Goal: Transaction & Acquisition: Purchase product/service

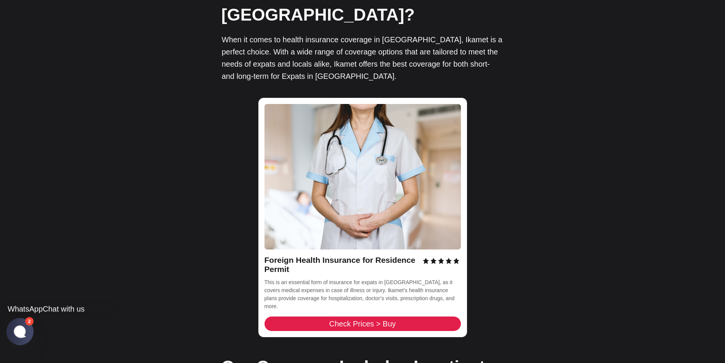
click at [28, 327] on jdiv at bounding box center [19, 331] width 27 height 27
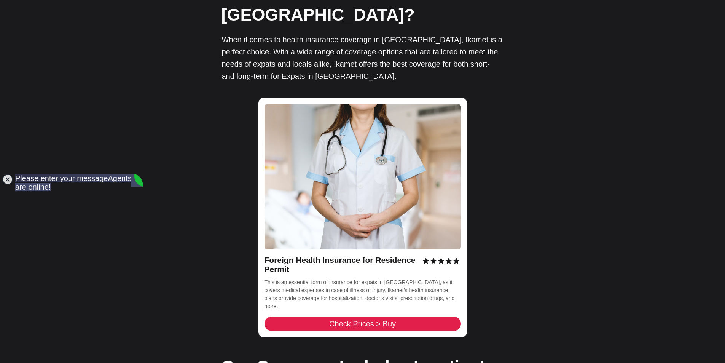
scroll to position [587, 0]
drag, startPoint x: 141, startPoint y: 315, endPoint x: 141, endPoint y: 306, distance: 9.1
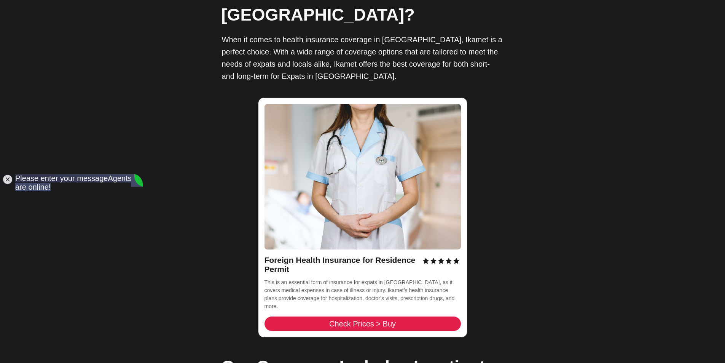
drag, startPoint x: 142, startPoint y: 304, endPoint x: 143, endPoint y: 310, distance: 5.8
drag, startPoint x: 141, startPoint y: 305, endPoint x: 143, endPoint y: 274, distance: 30.9
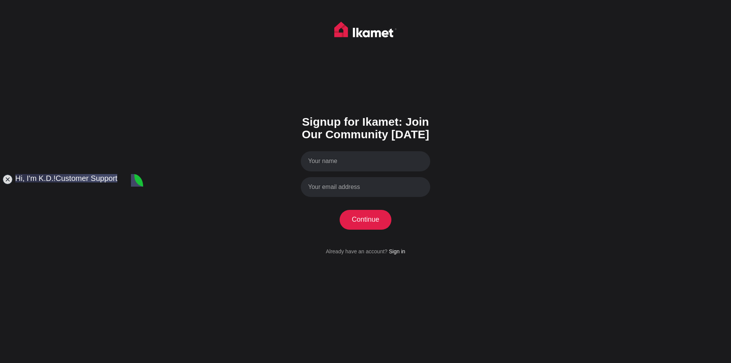
scroll to position [599, 0]
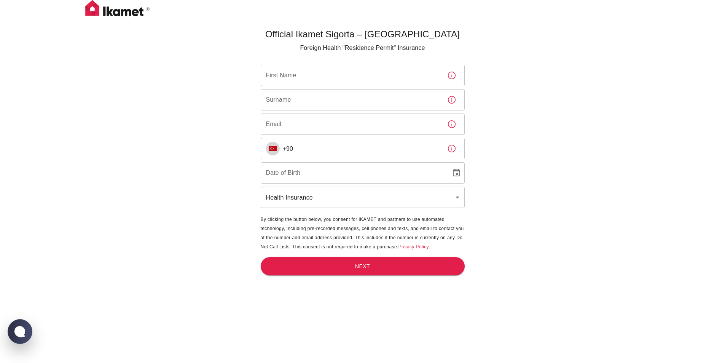
click at [270, 151] on img "Select country" at bounding box center [273, 148] width 8 height 5
click at [378, 148] on input "+213" at bounding box center [362, 148] width 158 height 21
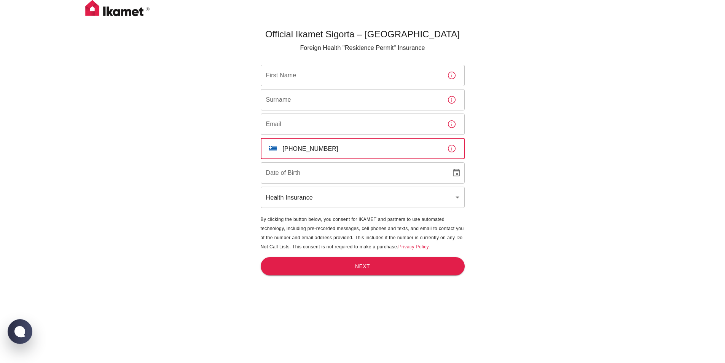
type input "+30 698 796 6393"
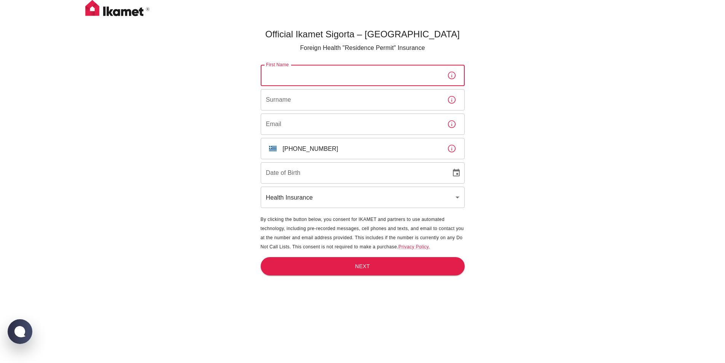
click at [354, 82] on input "First Name" at bounding box center [351, 75] width 180 height 21
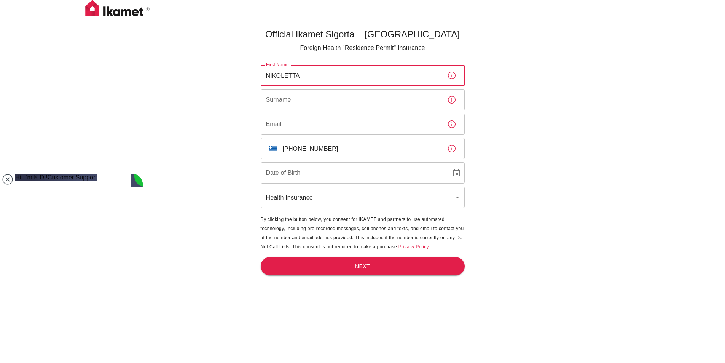
type input "NIKOLETTA"
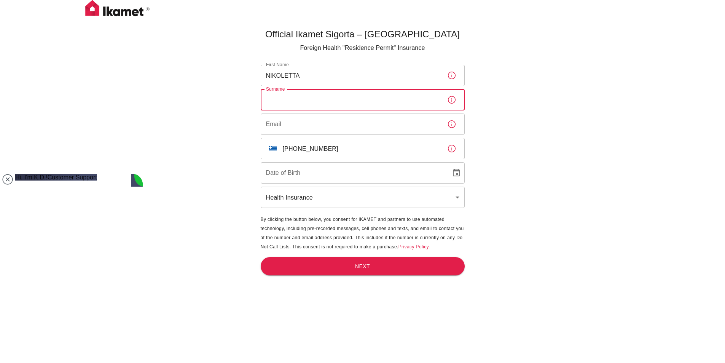
click at [274, 100] on input "Surname" at bounding box center [351, 99] width 180 height 21
type input "PAVLAKI"
click at [285, 129] on input "Email" at bounding box center [351, 123] width 180 height 21
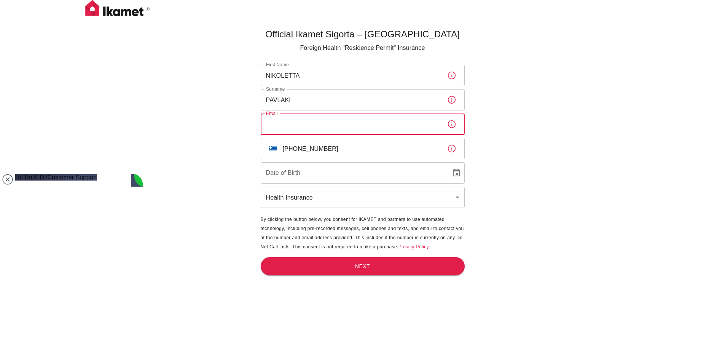
type input "nikjp21@gmail.com"
click at [322, 182] on input "Date of Birth" at bounding box center [353, 172] width 185 height 21
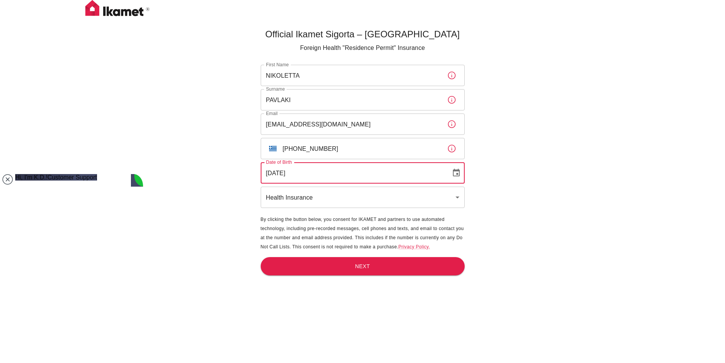
type input "21/06/2002"
click at [320, 196] on body "Official Ikamet Sigorta – Turkey Foreign Health "Residence Permit" Insurance Fi…" at bounding box center [362, 194] width 725 height 388
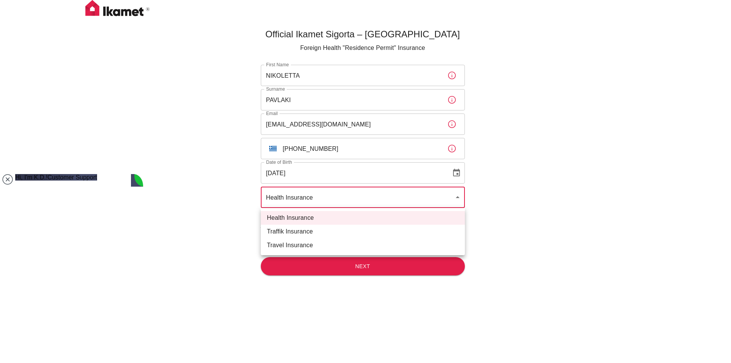
click at [319, 217] on li "Health Insurance" at bounding box center [363, 218] width 204 height 14
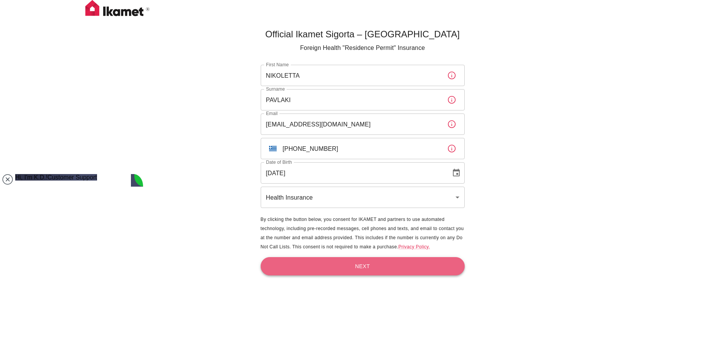
click at [333, 266] on button "Next" at bounding box center [363, 266] width 204 height 19
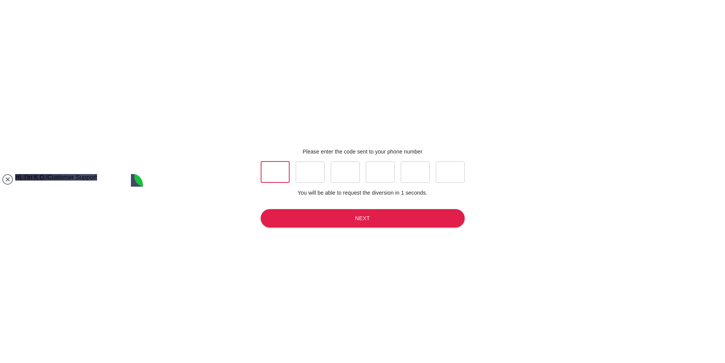
click at [271, 165] on input "text" at bounding box center [275, 171] width 29 height 21
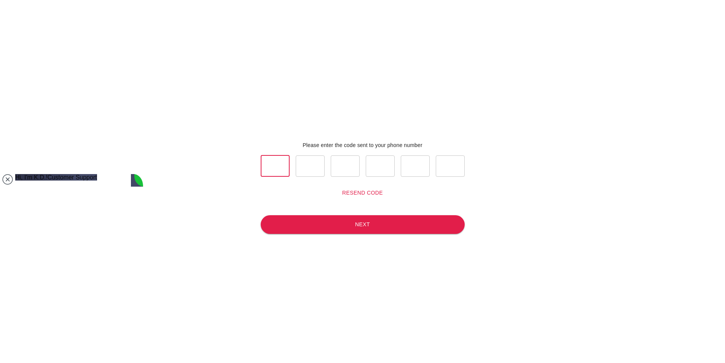
type input "3"
type input "1"
click at [347, 194] on button "Resend code" at bounding box center [362, 193] width 47 height 14
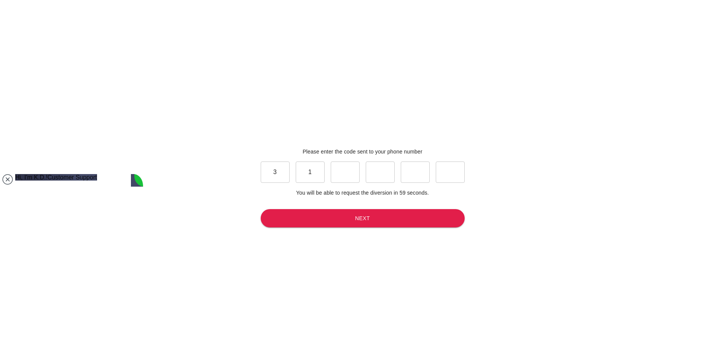
click at [337, 155] on div "3 ​ 1 ​ ​ ​ ​ ​" at bounding box center [363, 171] width 204 height 33
click at [336, 166] on input "text" at bounding box center [345, 171] width 29 height 21
type input "3"
type input "1"
type input "2"
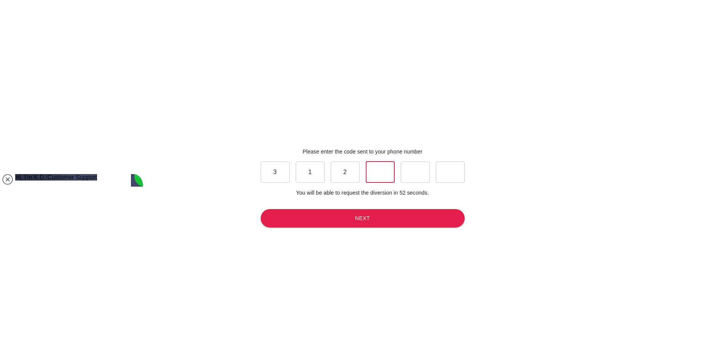
type input "9"
type input "4"
type input "2"
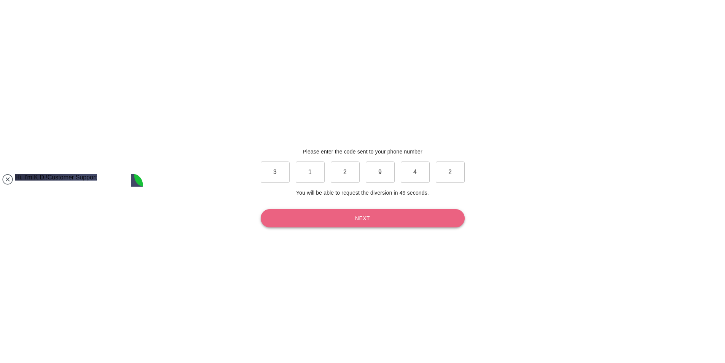
click at [405, 218] on button "Next" at bounding box center [363, 218] width 204 height 19
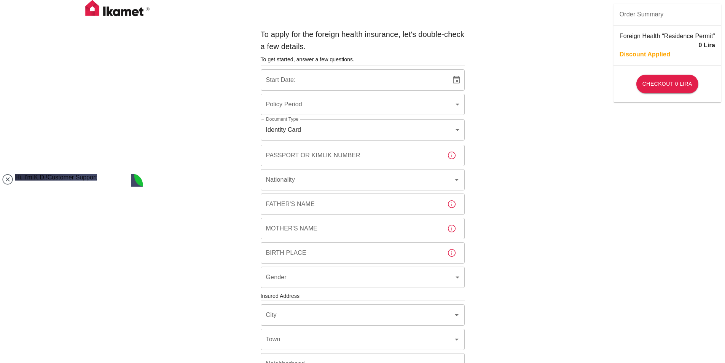
type input "b7343ef8-d55e-4554-96a8-76e30347e985"
type input "29/08/2025"
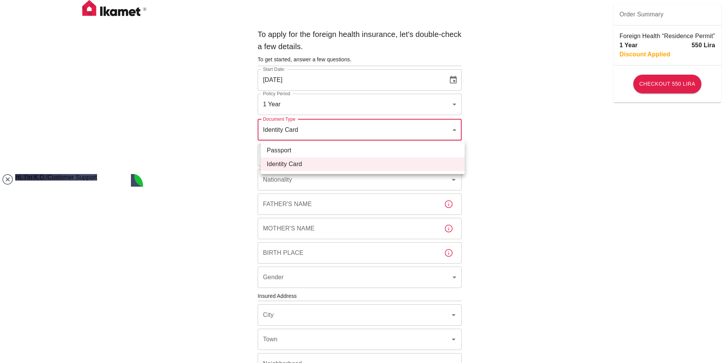
click at [393, 124] on body "To apply for the foreign health insurance, let's double-check a few details. To…" at bounding box center [362, 295] width 725 height 590
click at [360, 150] on li "Passport" at bounding box center [363, 150] width 204 height 14
type input "passport"
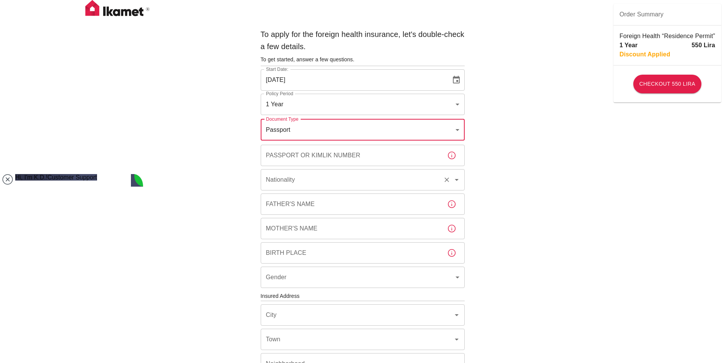
click at [357, 176] on input "Nationality" at bounding box center [352, 179] width 176 height 14
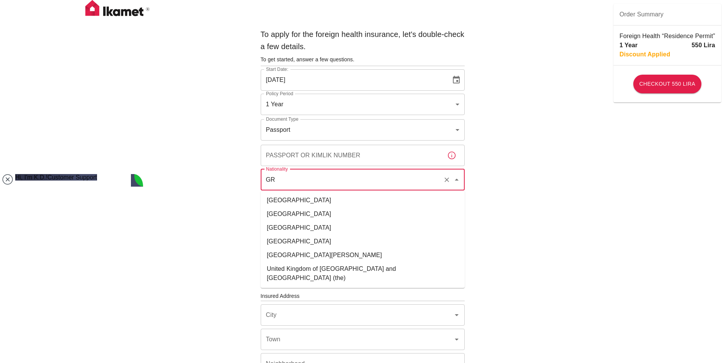
click at [333, 199] on li "Greece" at bounding box center [363, 200] width 204 height 14
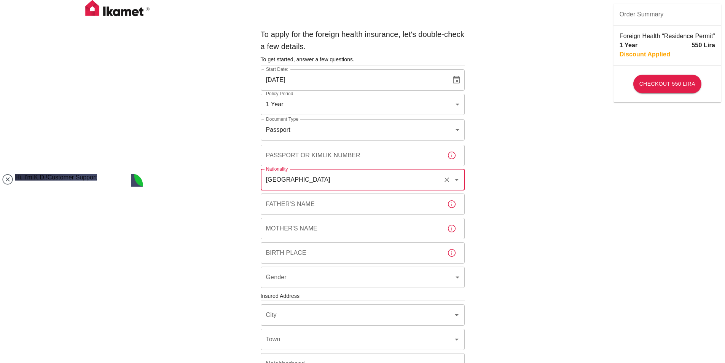
type input "Greece"
click at [323, 207] on input "Father's Name" at bounding box center [351, 203] width 180 height 21
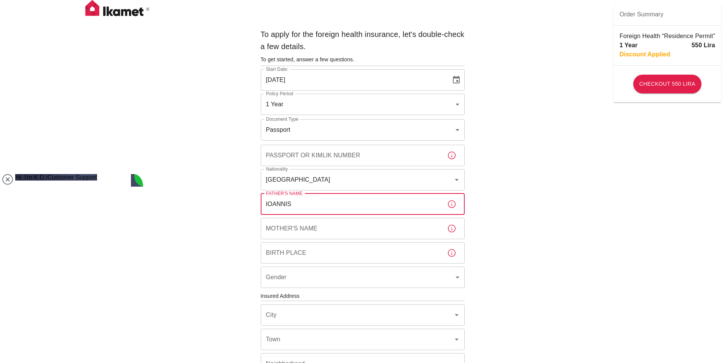
type input "IOANNIS"
click at [322, 225] on input "Mother's Name" at bounding box center [351, 228] width 180 height 21
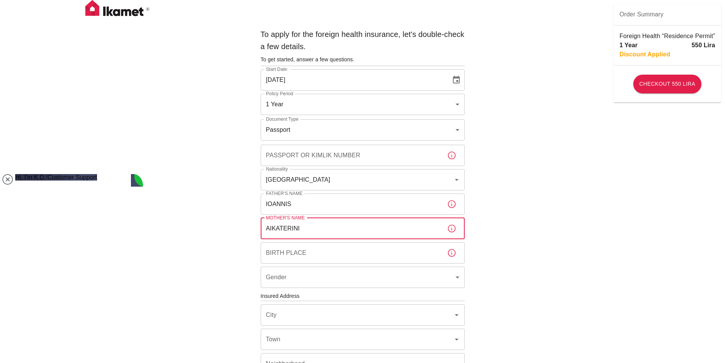
type input "AIKATERINI"
click at [323, 251] on input "Birth Place" at bounding box center [351, 252] width 180 height 21
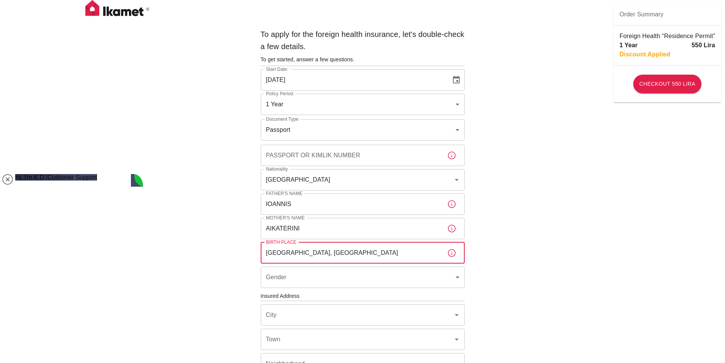
type input "ATHENS, GREECE"
click at [327, 282] on body "To apply for the foreign health insurance, let's double-check a few details. To…" at bounding box center [362, 295] width 725 height 590
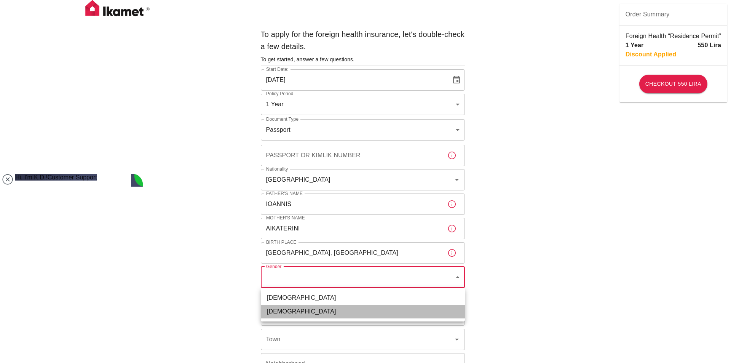
click at [324, 312] on li "Female" at bounding box center [363, 311] width 204 height 14
type input "female"
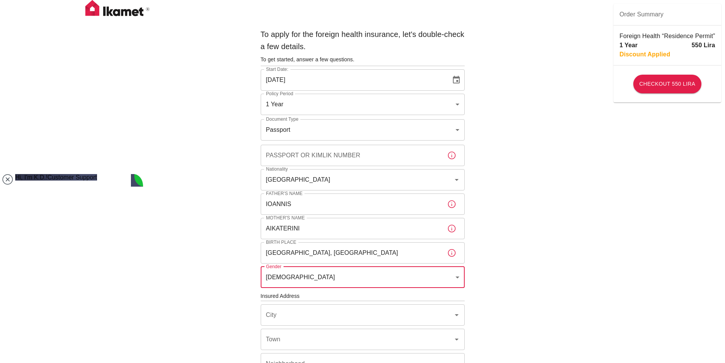
click at [375, 156] on input "Passport or Kimlik Number" at bounding box center [351, 155] width 180 height 21
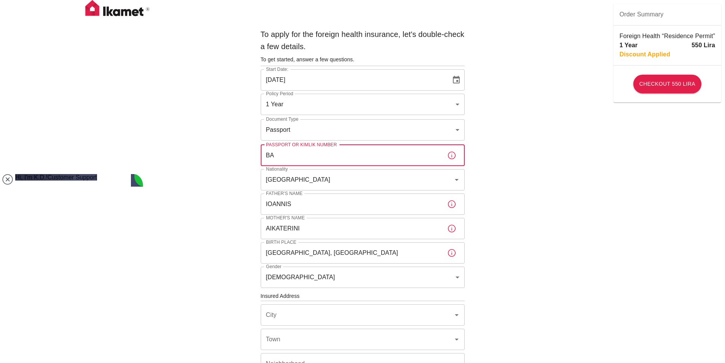
click at [339, 157] on input "BA" at bounding box center [351, 155] width 180 height 21
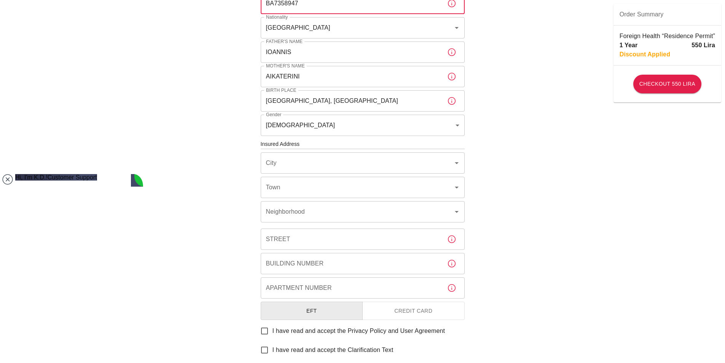
scroll to position [174, 0]
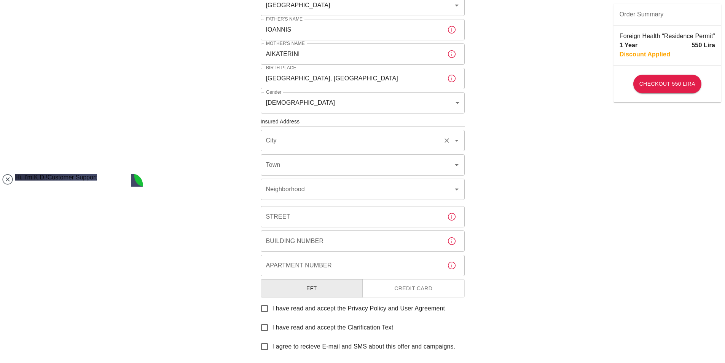
click at [368, 147] on div "City" at bounding box center [363, 140] width 204 height 21
type input "BA7358947"
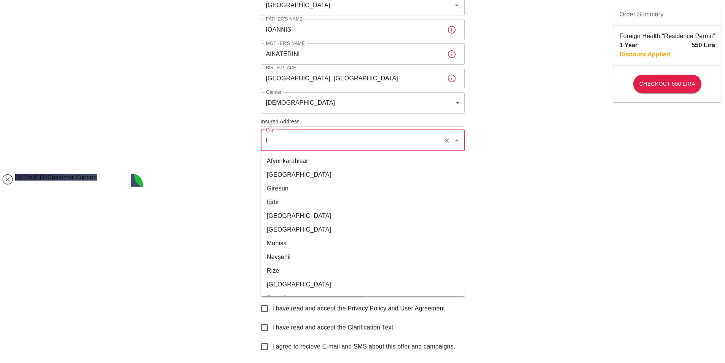
click at [314, 233] on li "İzmir" at bounding box center [363, 230] width 204 height 14
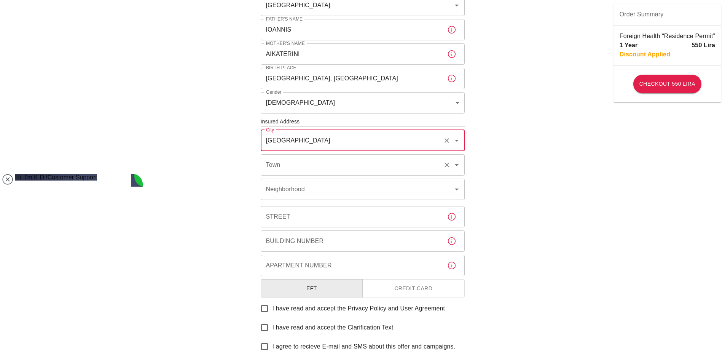
type input "İzmir"
click at [340, 165] on input "Town" at bounding box center [352, 165] width 176 height 14
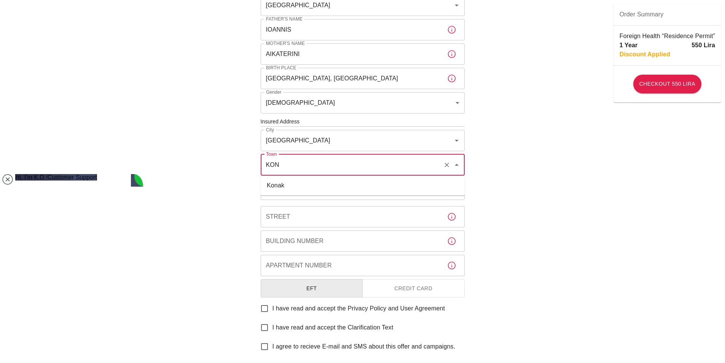
type input "KON"
click at [324, 202] on div "To apply for the foreign health insurance, let's double-check a few details. To…" at bounding box center [363, 109] width 210 height 516
click at [328, 173] on div "Town" at bounding box center [363, 164] width 204 height 21
click at [321, 182] on li "Konak" at bounding box center [363, 185] width 204 height 14
type input "Konak"
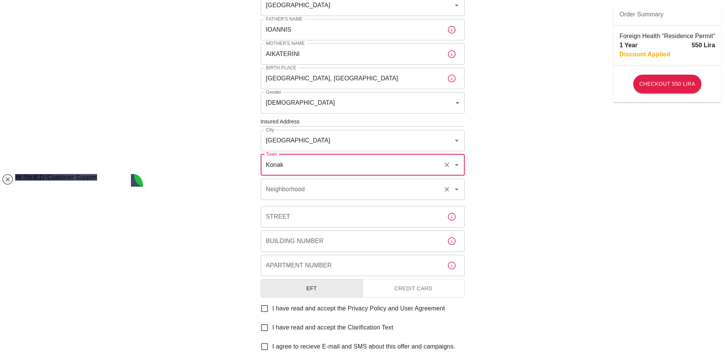
click at [318, 188] on input "Neighborhood" at bounding box center [352, 189] width 176 height 14
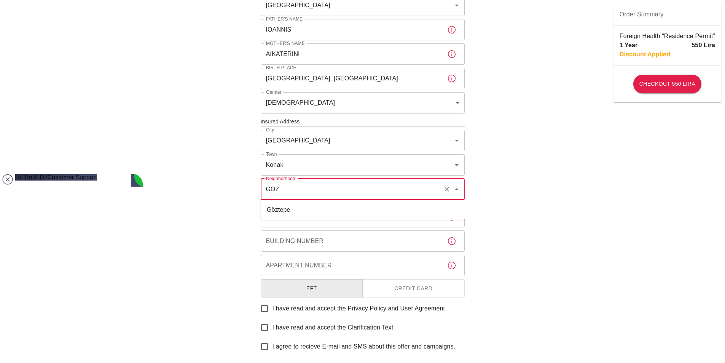
click at [314, 207] on li "Göztepe" at bounding box center [363, 210] width 204 height 14
type input "Göztepe"
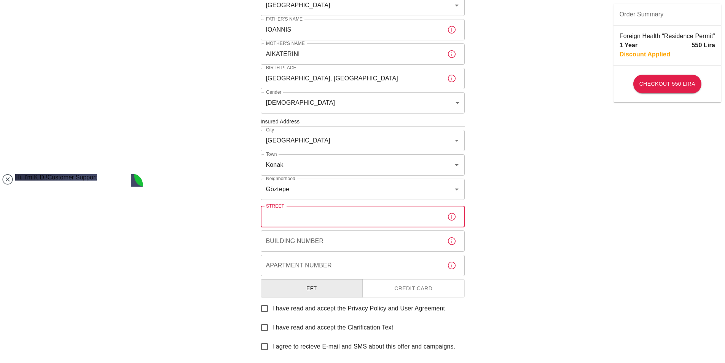
click at [313, 221] on input "Street" at bounding box center [351, 216] width 180 height 21
type input "89 SOKAK"
click at [310, 239] on input "Building Number" at bounding box center [351, 240] width 180 height 21
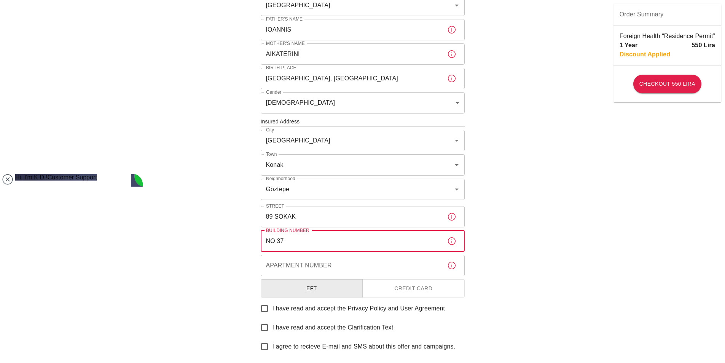
type input "NO 37"
click at [305, 269] on input "Apartment Number" at bounding box center [351, 265] width 180 height 21
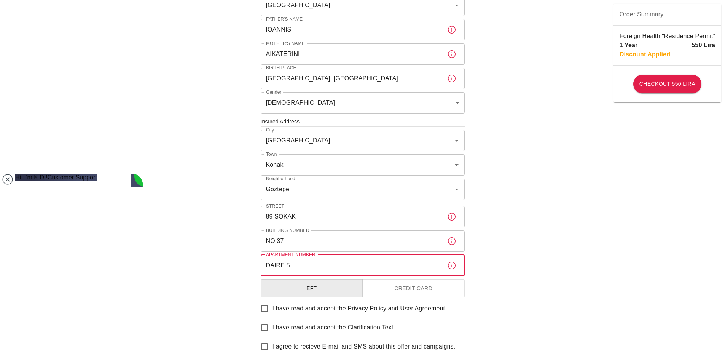
type input "DAIRE 5"
click at [268, 308] on input "I have read and accept the Privacy Policy and User Agreement" at bounding box center [264, 308] width 16 height 16
checkbox input "true"
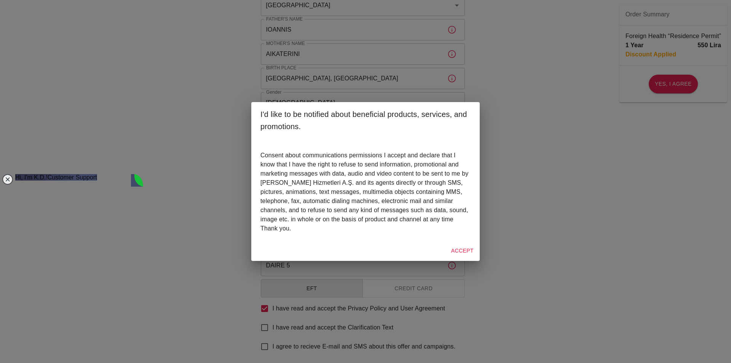
click at [465, 252] on button "Accept" at bounding box center [462, 251] width 29 height 14
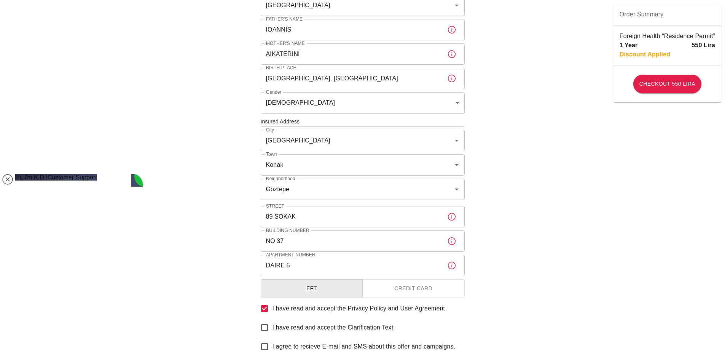
click at [269, 325] on input "I have read and accept the Clarification Text" at bounding box center [264, 327] width 16 height 16
checkbox input "true"
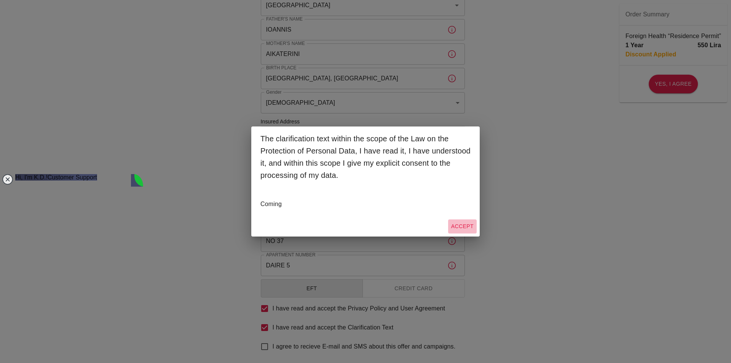
click at [467, 225] on button "Accept" at bounding box center [462, 226] width 29 height 14
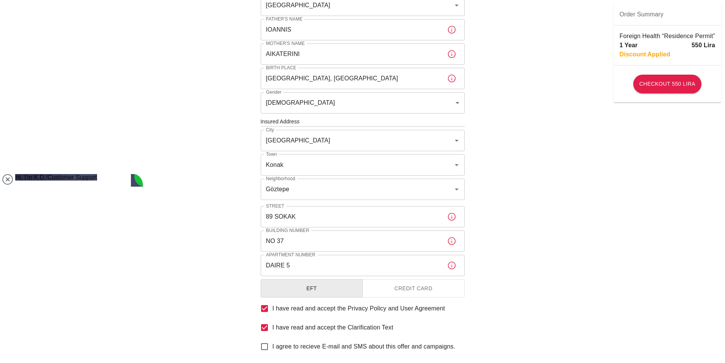
click at [268, 347] on input "I agree to recieve E-mail and SMS about this offer and campaigns." at bounding box center [264, 346] width 16 height 16
checkbox input "true"
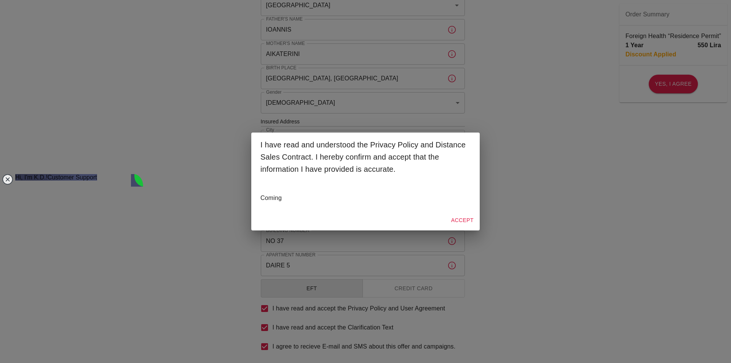
click at [462, 223] on button "Accept" at bounding box center [462, 220] width 29 height 14
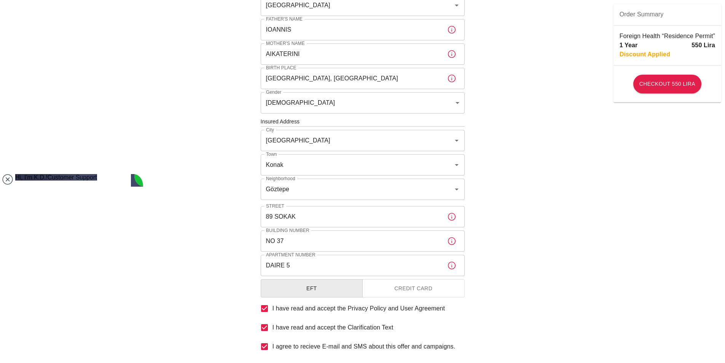
click at [431, 292] on button "Credit Card" at bounding box center [413, 288] width 102 height 19
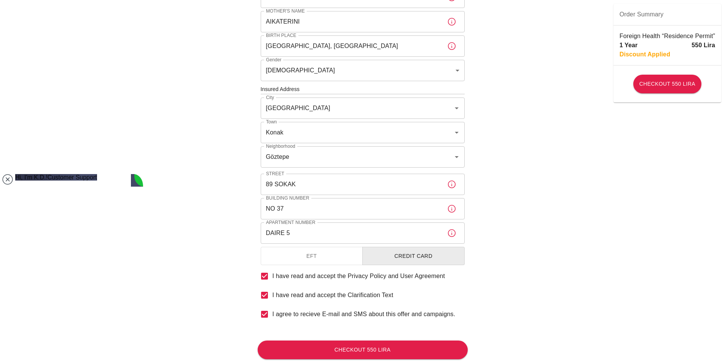
scroll to position [227, 0]
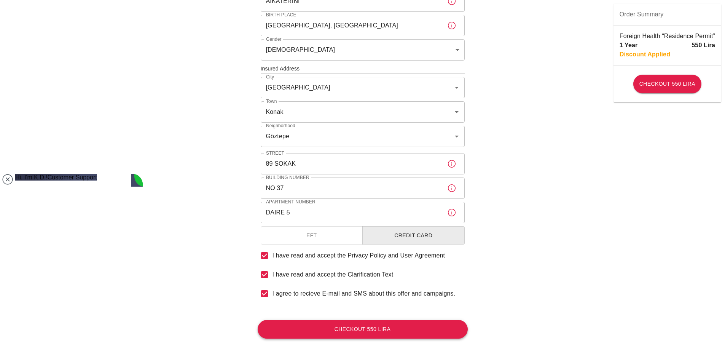
click at [367, 329] on button "Checkout 550 Lira" at bounding box center [363, 329] width 210 height 19
click at [689, 74] on div "Checkout 550 Lira" at bounding box center [667, 84] width 108 height 25
click at [688, 78] on button "Checkout 550 Lira" at bounding box center [667, 84] width 68 height 19
type textarea "HI"
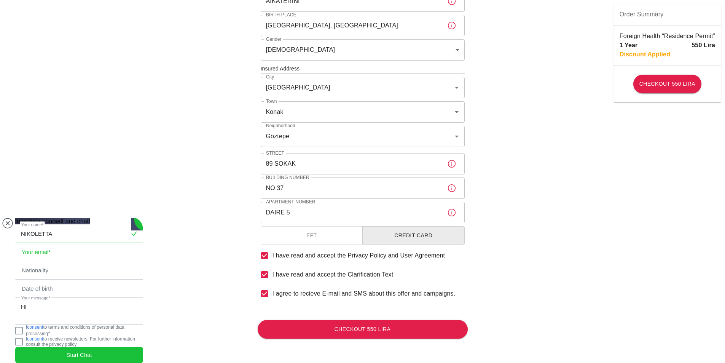
type input "Nikoletta Pavlaki"
click at [63, 243] on input "email" at bounding box center [79, 252] width 127 height 18
type input "nikjp21@gmail.com"
click at [75, 261] on input "Παυλάκη" at bounding box center [79, 270] width 127 height 18
type input "Π"
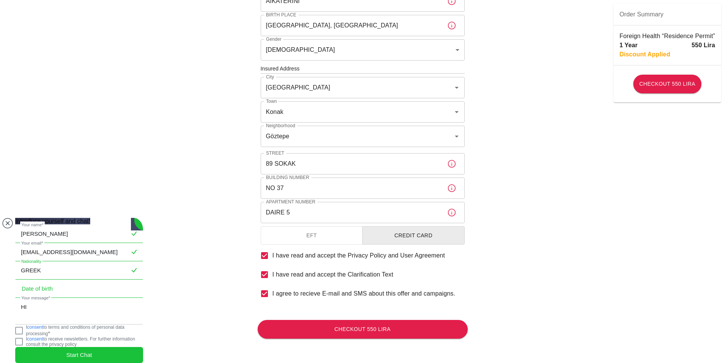
type input "GREEK"
click at [71, 280] on input "text" at bounding box center [79, 289] width 127 height 18
type input "21/06/2002"
click at [23, 328] on jdiv at bounding box center [19, 330] width 8 height 8
click at [86, 352] on span "Start Chat" at bounding box center [79, 354] width 26 height 8
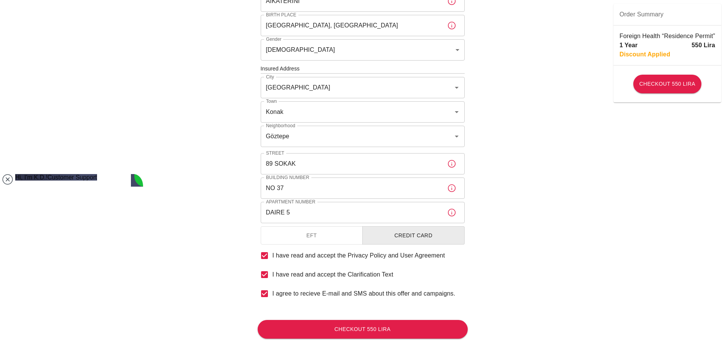
type textarea "IM TRYING TO CHECKOUT FOR EXPAT INSURANCE BUT I CANT"
type textarea "SURE"
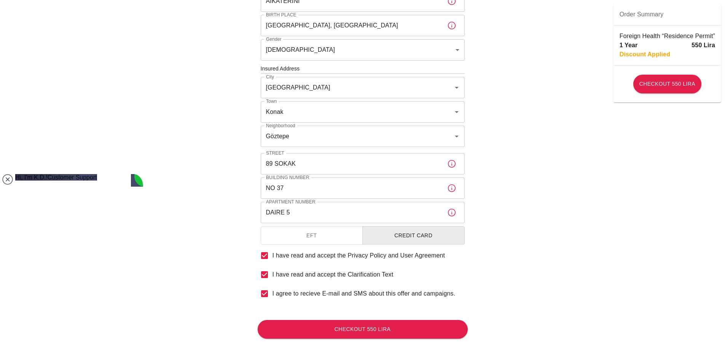
scroll to position [175, 0]
type textarea "OK"
